Goal: Navigation & Orientation: Find specific page/section

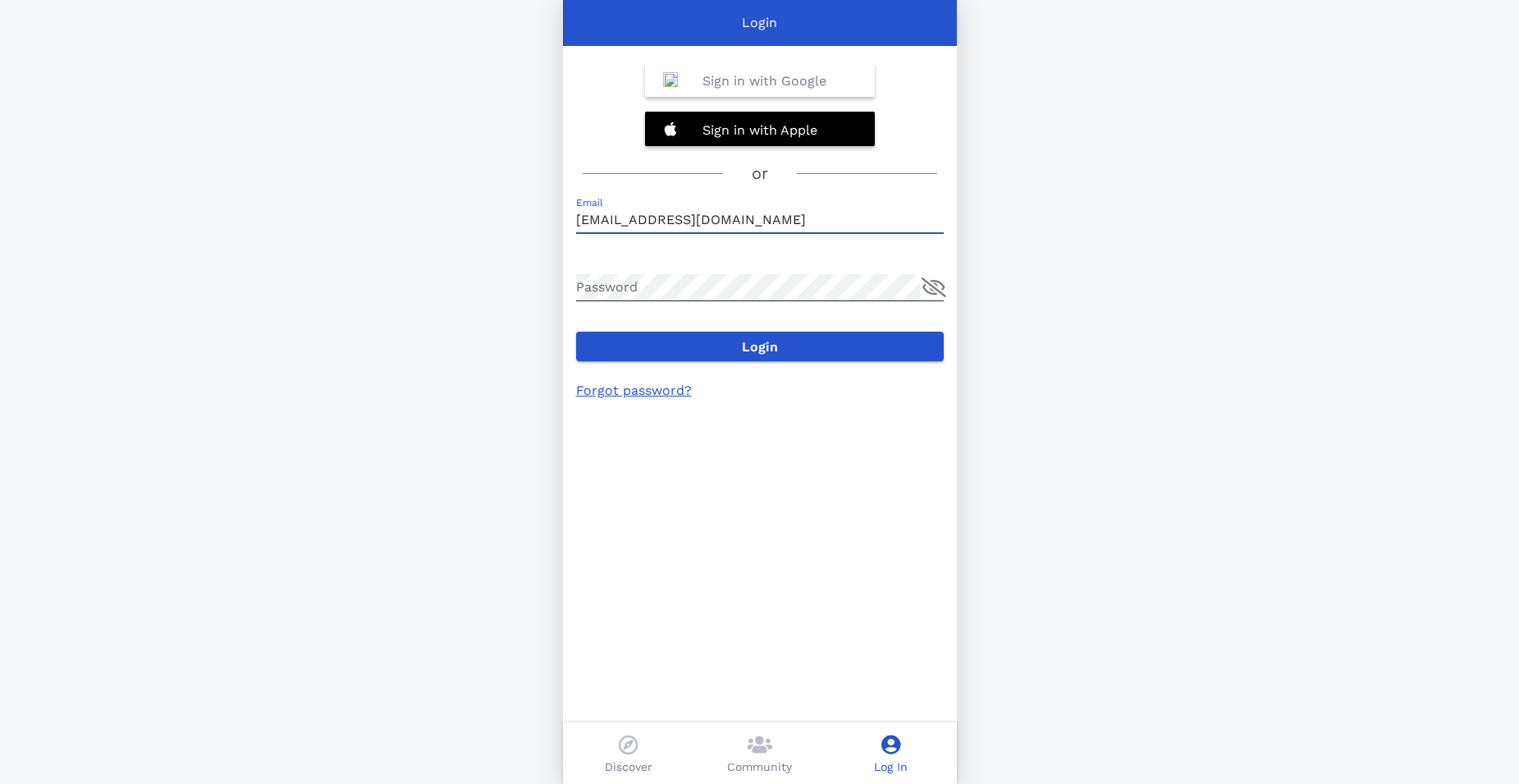
type input "[EMAIL_ADDRESS][DOMAIN_NAME]"
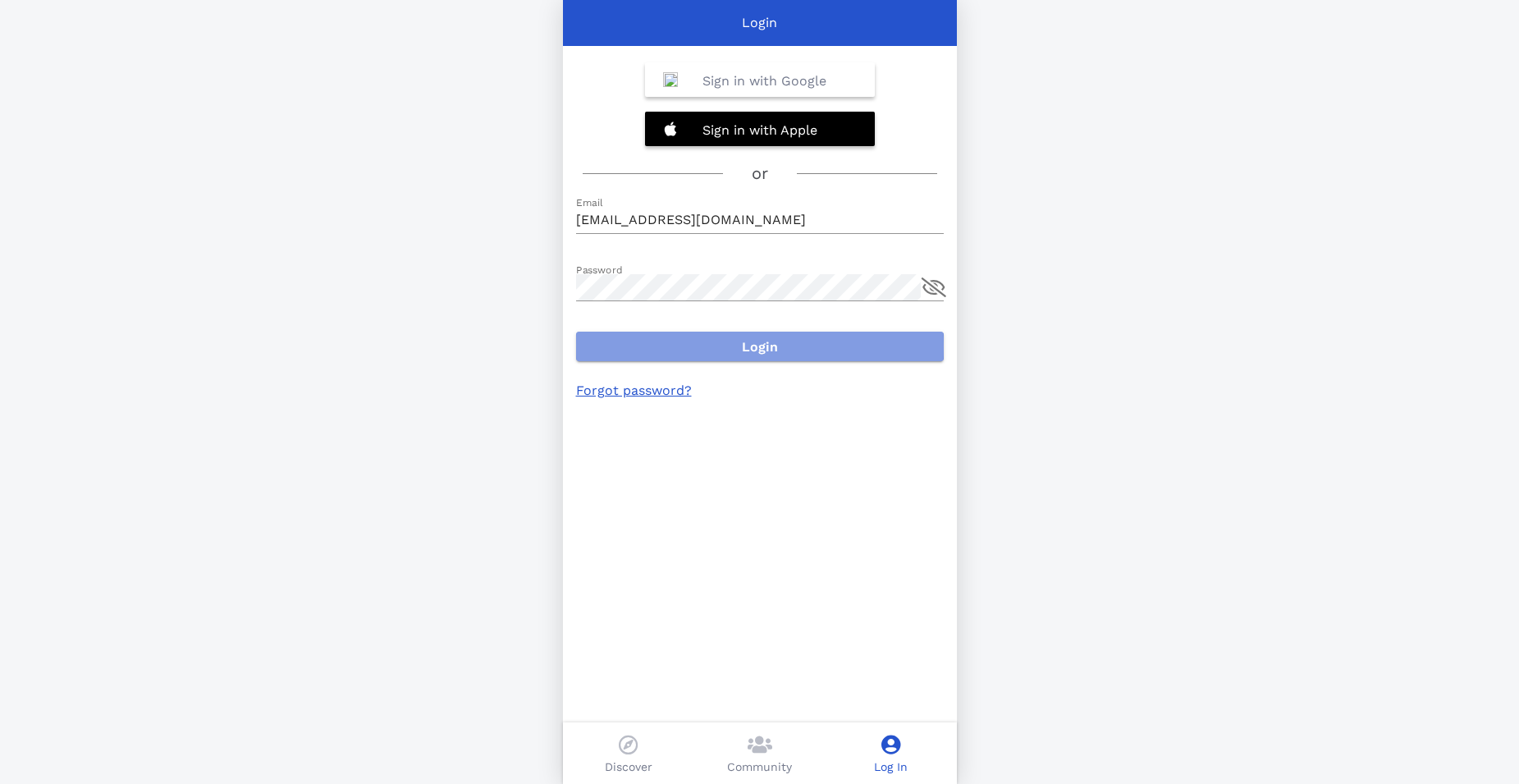
click at [767, 350] on span "Login" at bounding box center [760, 346] width 342 height 15
click at [756, 87] on b "Sign in with Google" at bounding box center [764, 81] width 124 height 15
click at [894, 767] on p "Log In" at bounding box center [890, 767] width 33 height 17
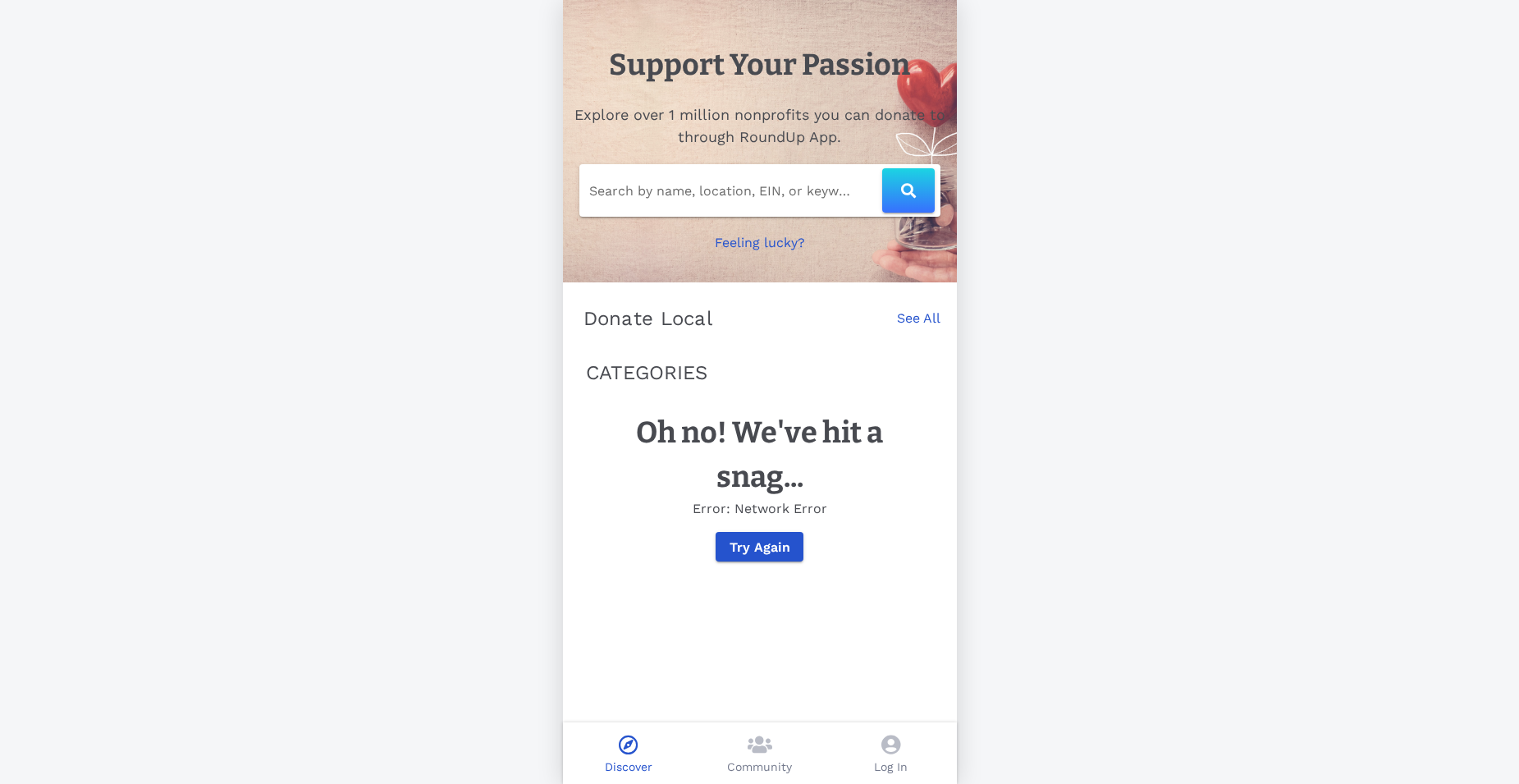
click at [893, 742] on icon at bounding box center [891, 744] width 19 height 20
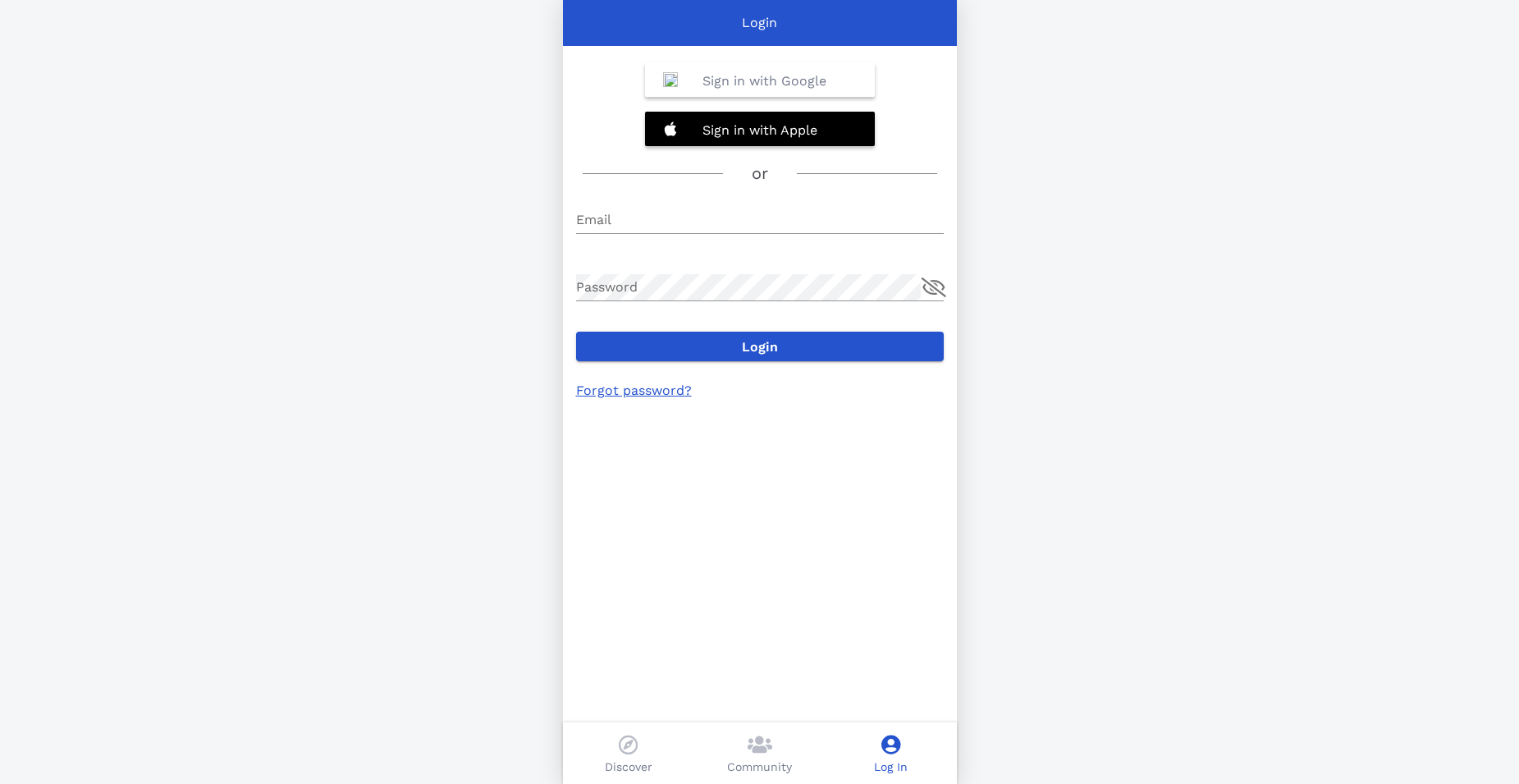
click at [797, 77] on b "Sign in with Google" at bounding box center [764, 81] width 124 height 15
click at [677, 201] on div "Email" at bounding box center [760, 223] width 367 height 54
click at [673, 220] on input "Email" at bounding box center [760, 220] width 367 height 27
click at [733, 123] on b "Sign in with Apple" at bounding box center [760, 130] width 114 height 15
click at [648, 220] on input "Email" at bounding box center [760, 220] width 367 height 27
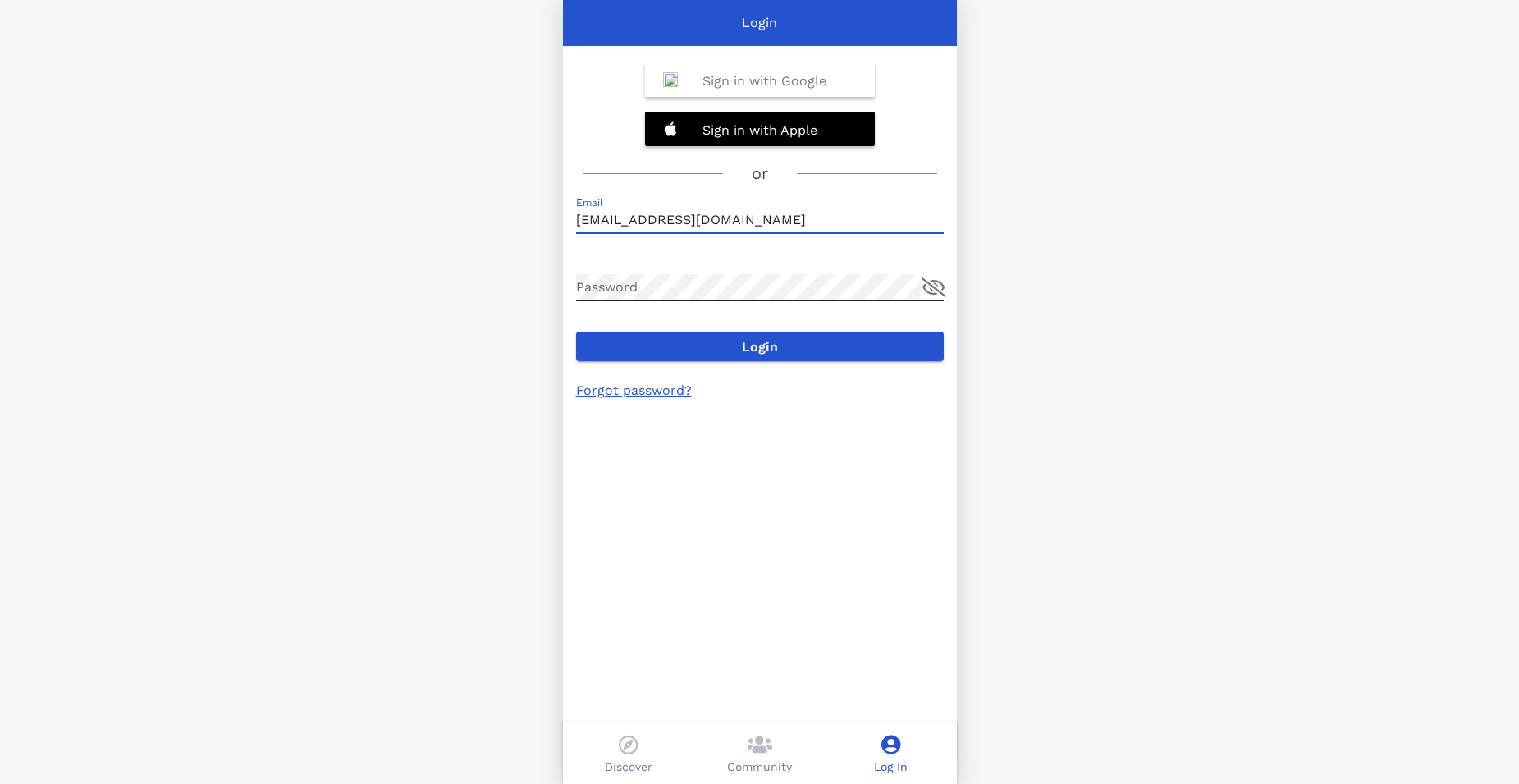
type input "[EMAIL_ADDRESS][DOMAIN_NAME]"
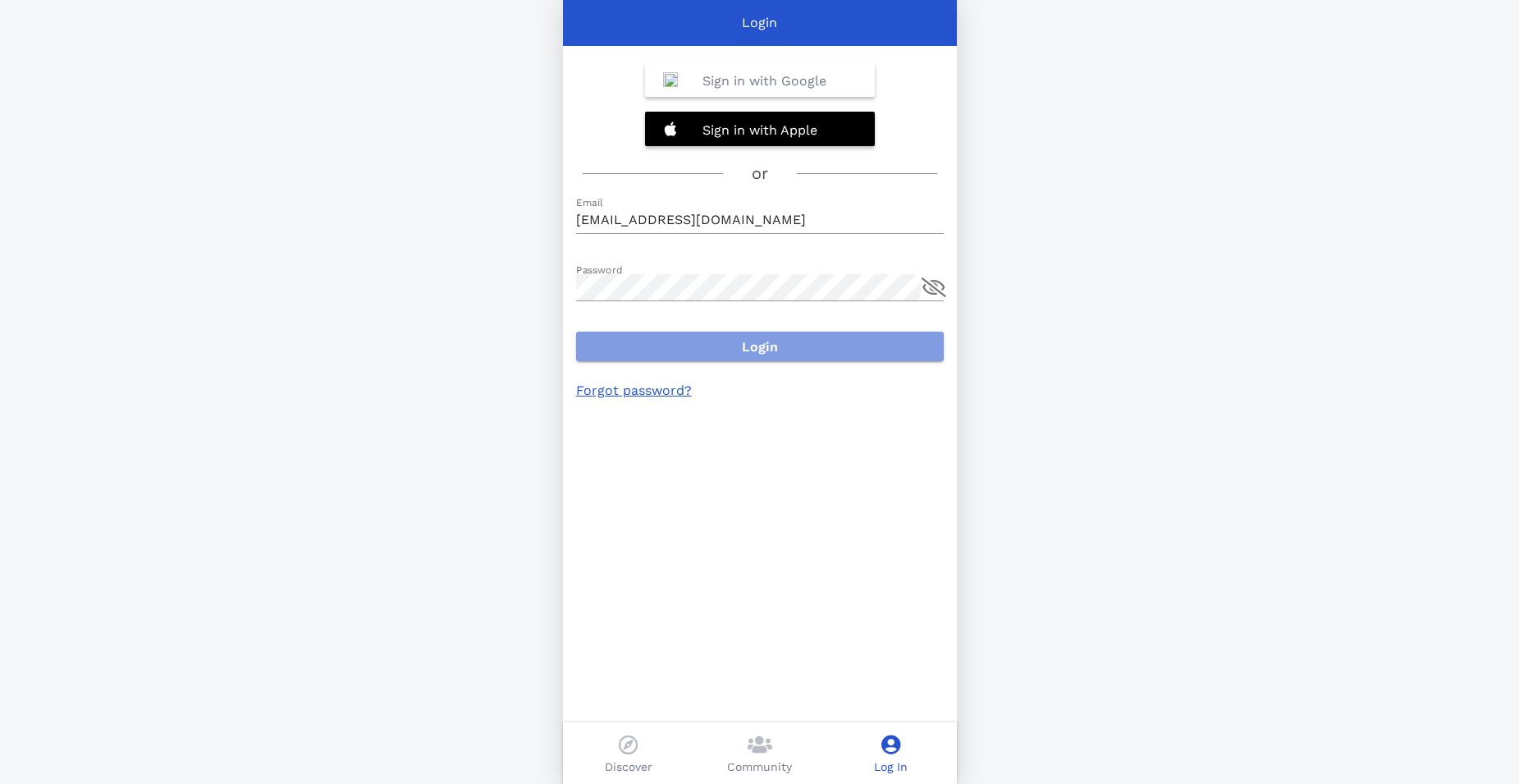
click at [761, 345] on span "Login" at bounding box center [760, 346] width 342 height 15
click at [930, 289] on button "append icon" at bounding box center [934, 287] width 25 height 20
click at [797, 28] on div "Login" at bounding box center [760, 23] width 394 height 20
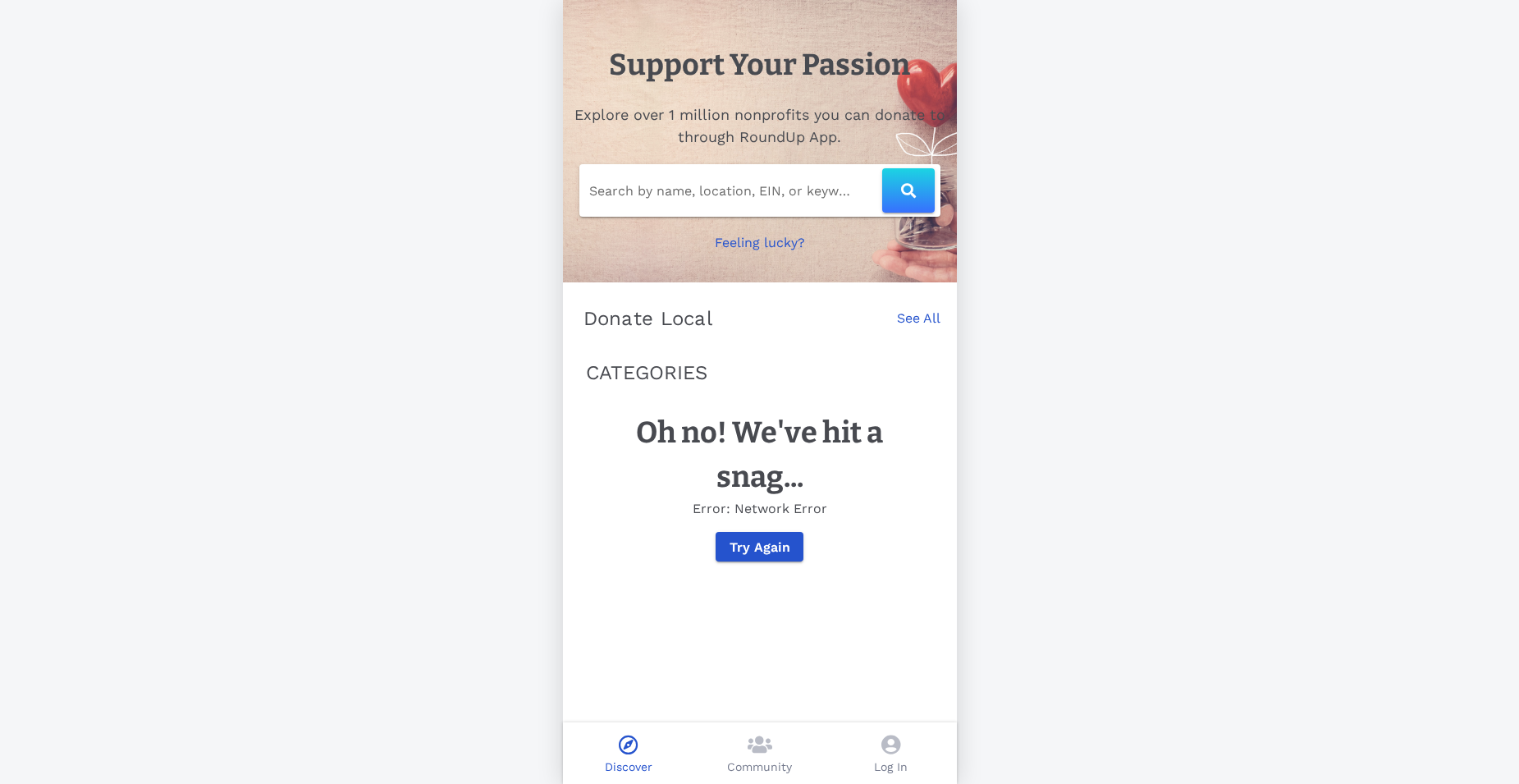
click at [897, 753] on icon at bounding box center [891, 744] width 19 height 20
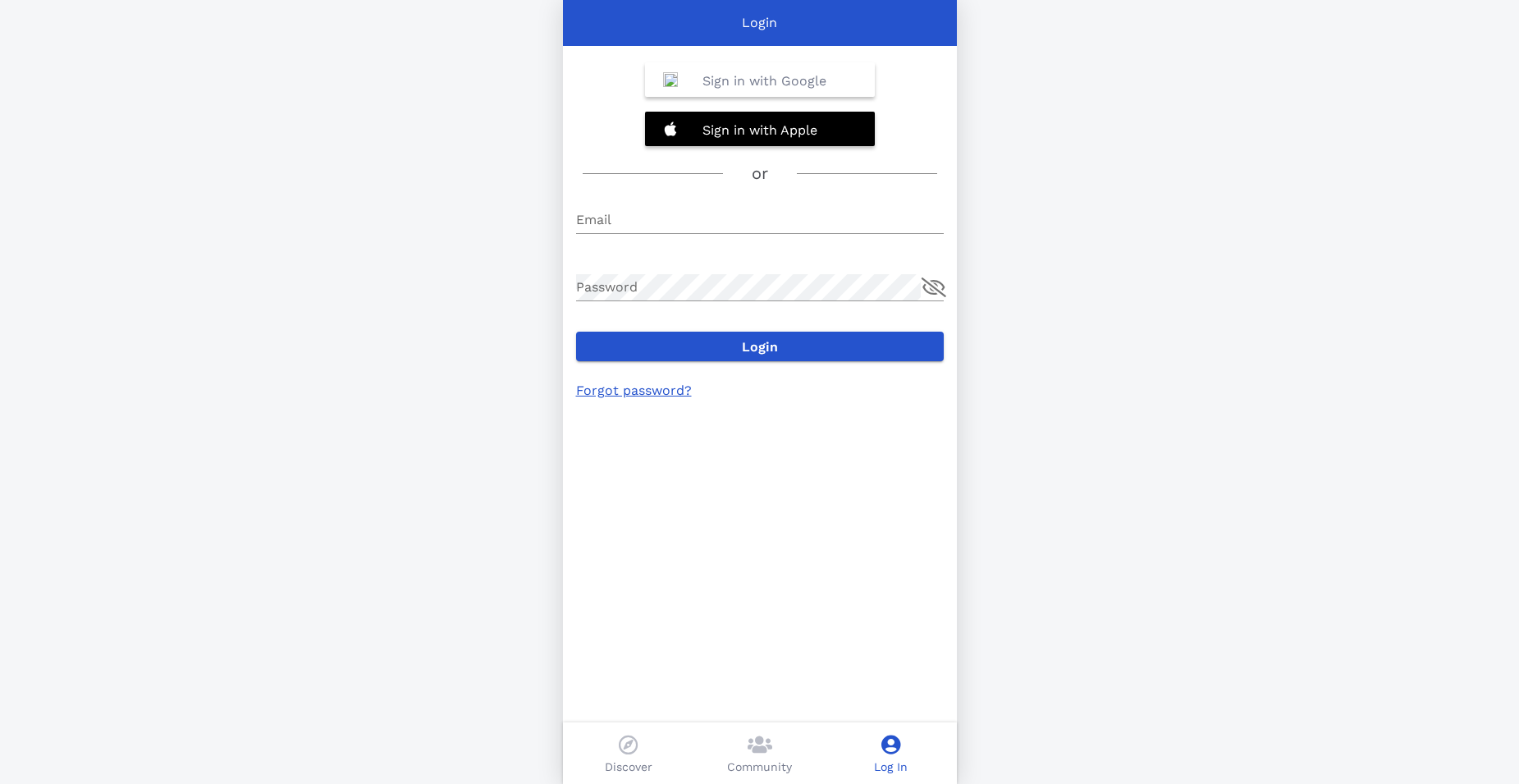
type input "[EMAIL_ADDRESS][DOMAIN_NAME]"
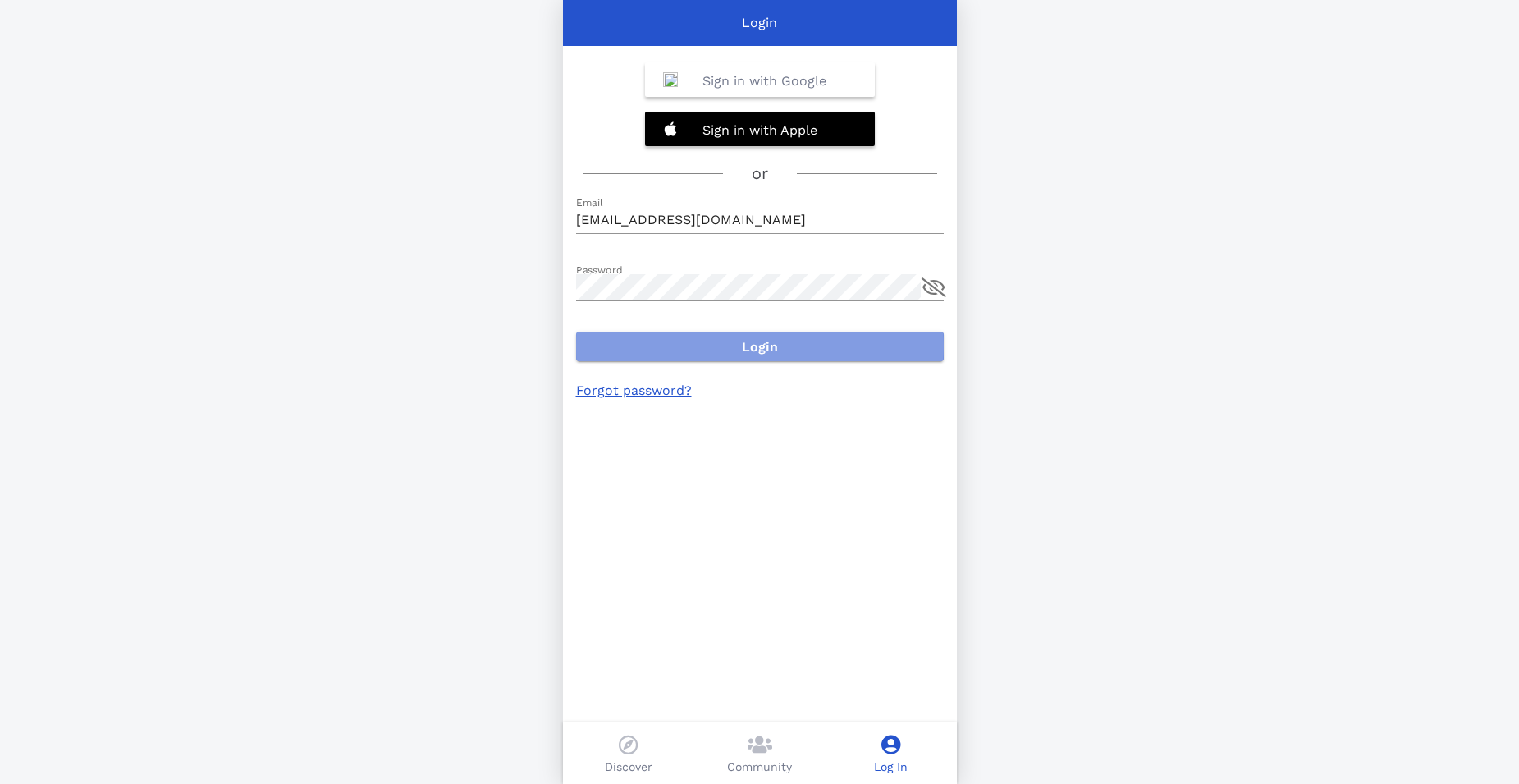
click at [776, 348] on span "Login" at bounding box center [760, 346] width 342 height 15
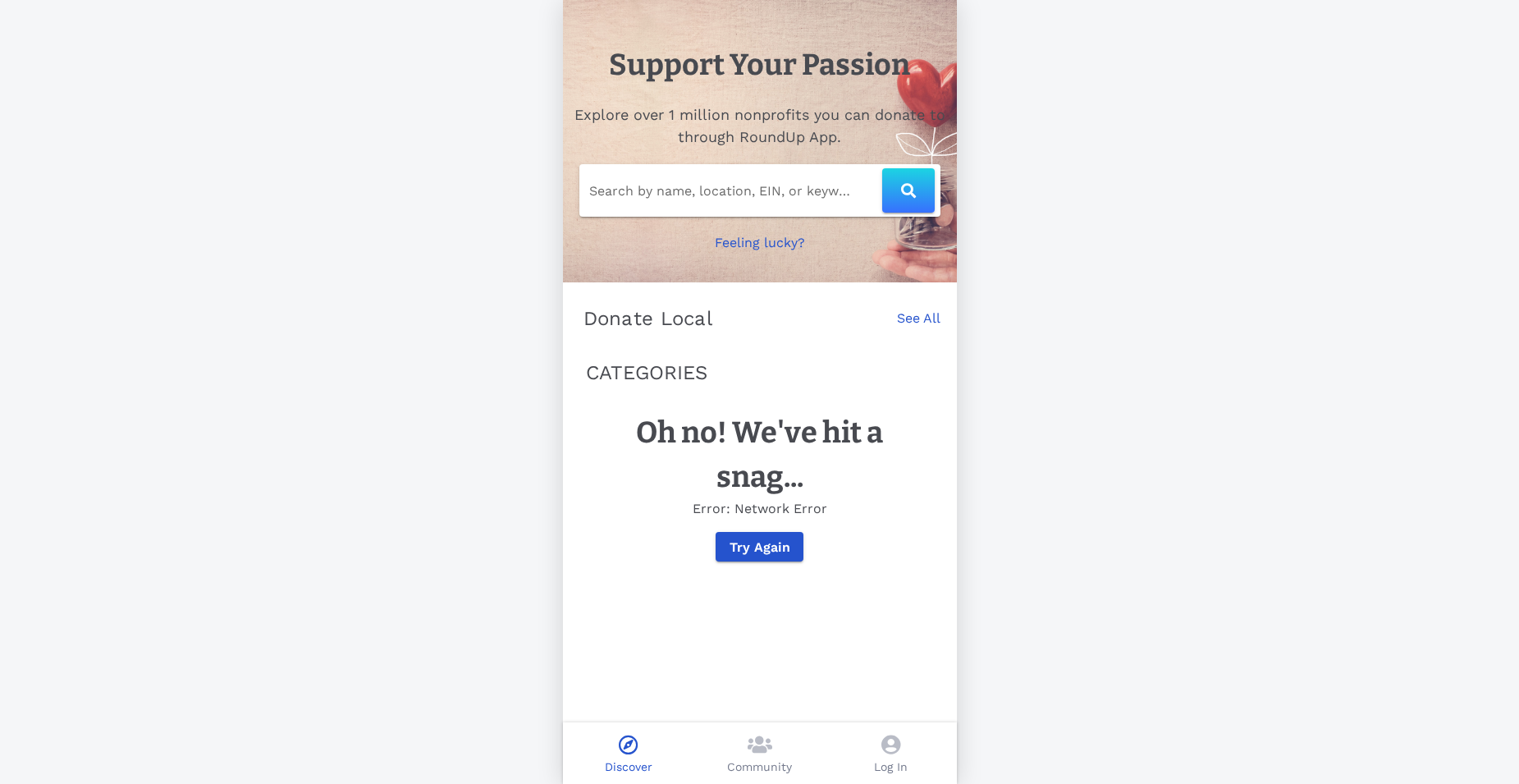
click at [767, 762] on p "Community" at bounding box center [760, 767] width 65 height 17
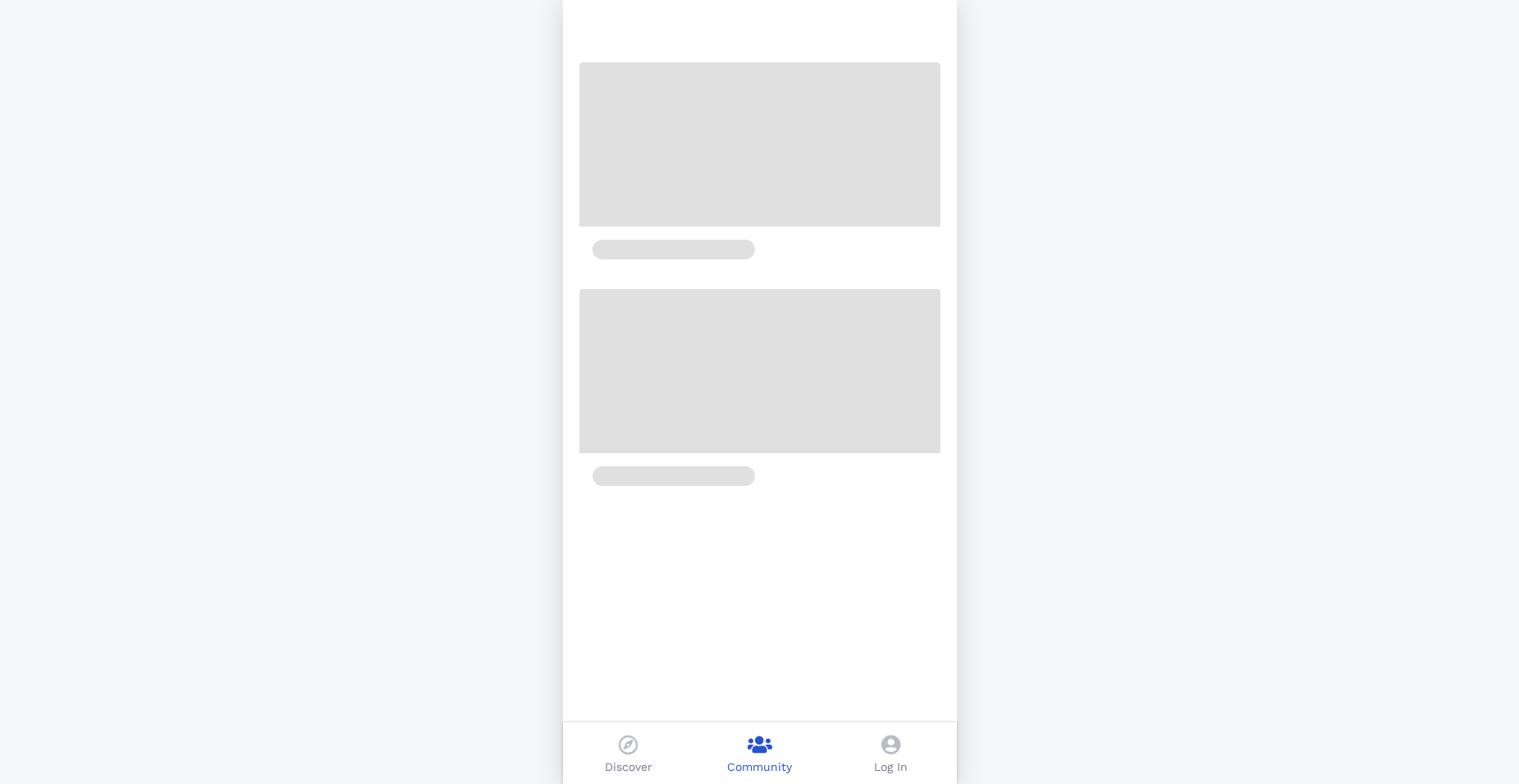
click at [900, 767] on p "Log In" at bounding box center [890, 767] width 33 height 17
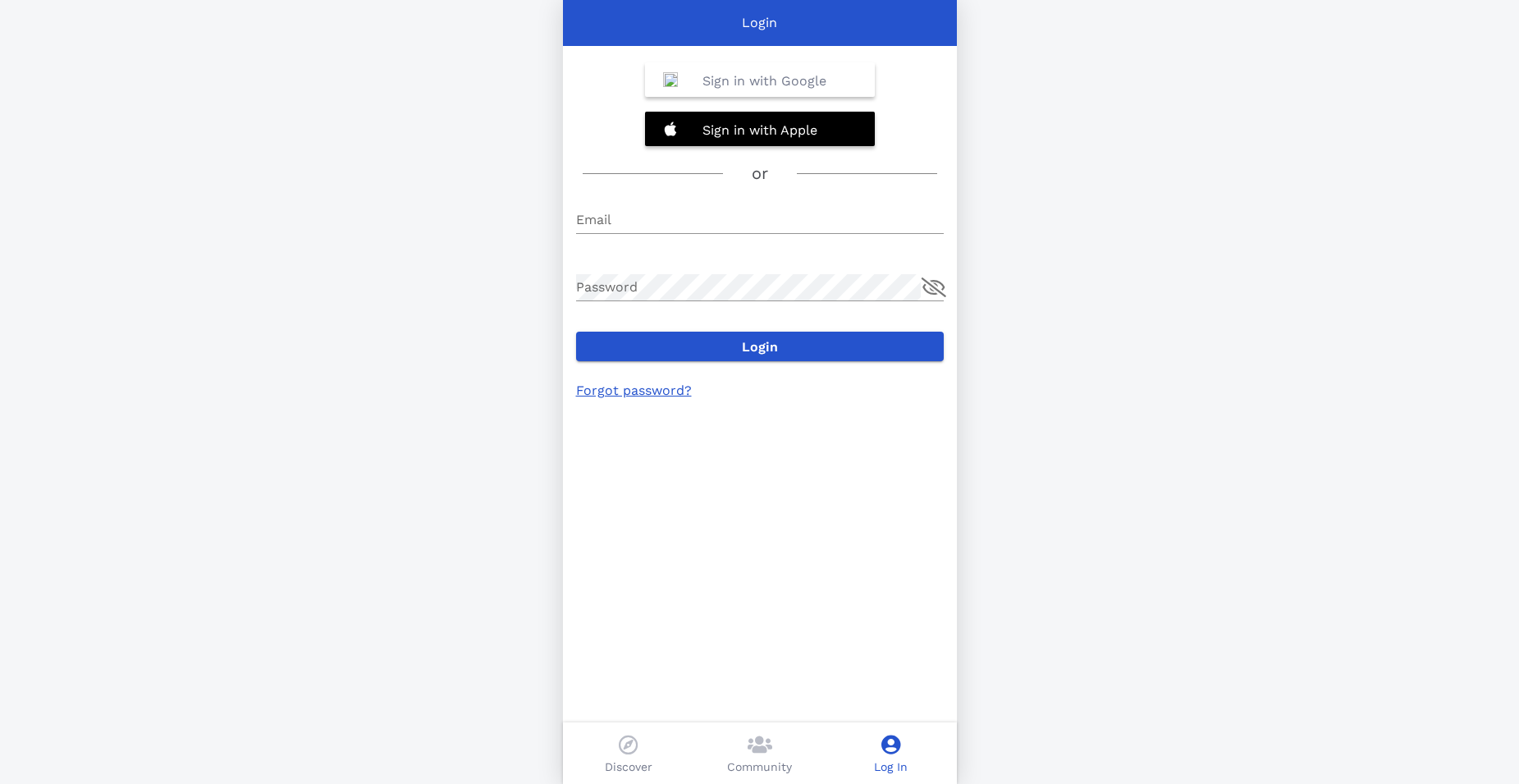
type input "[EMAIL_ADDRESS][DOMAIN_NAME]"
